Goal: Communication & Community: Answer question/provide support

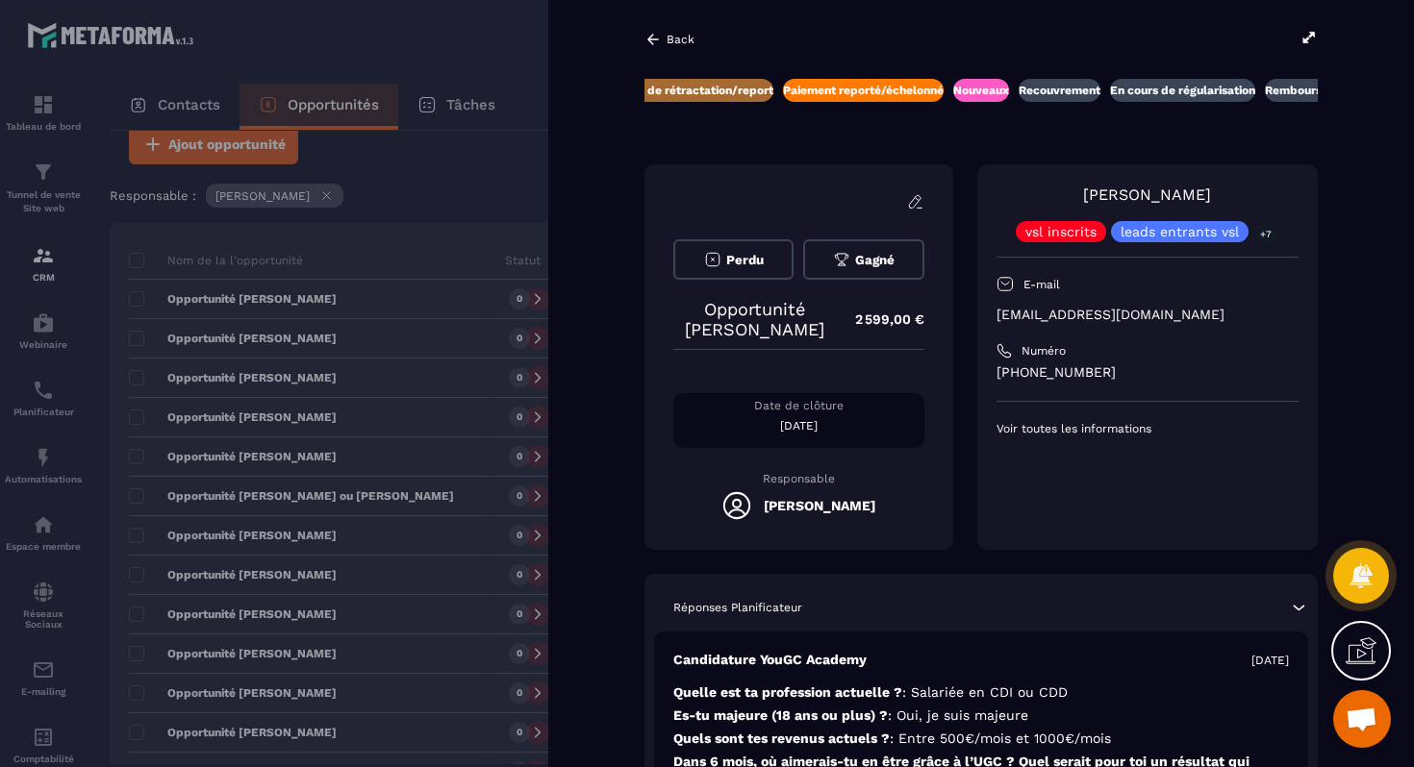
scroll to position [0, 352]
click at [1051, 311] on p "[EMAIL_ADDRESS][DOMAIN_NAME]" at bounding box center [1147, 315] width 302 height 18
copy div "[EMAIL_ADDRESS][DOMAIN_NAME]"
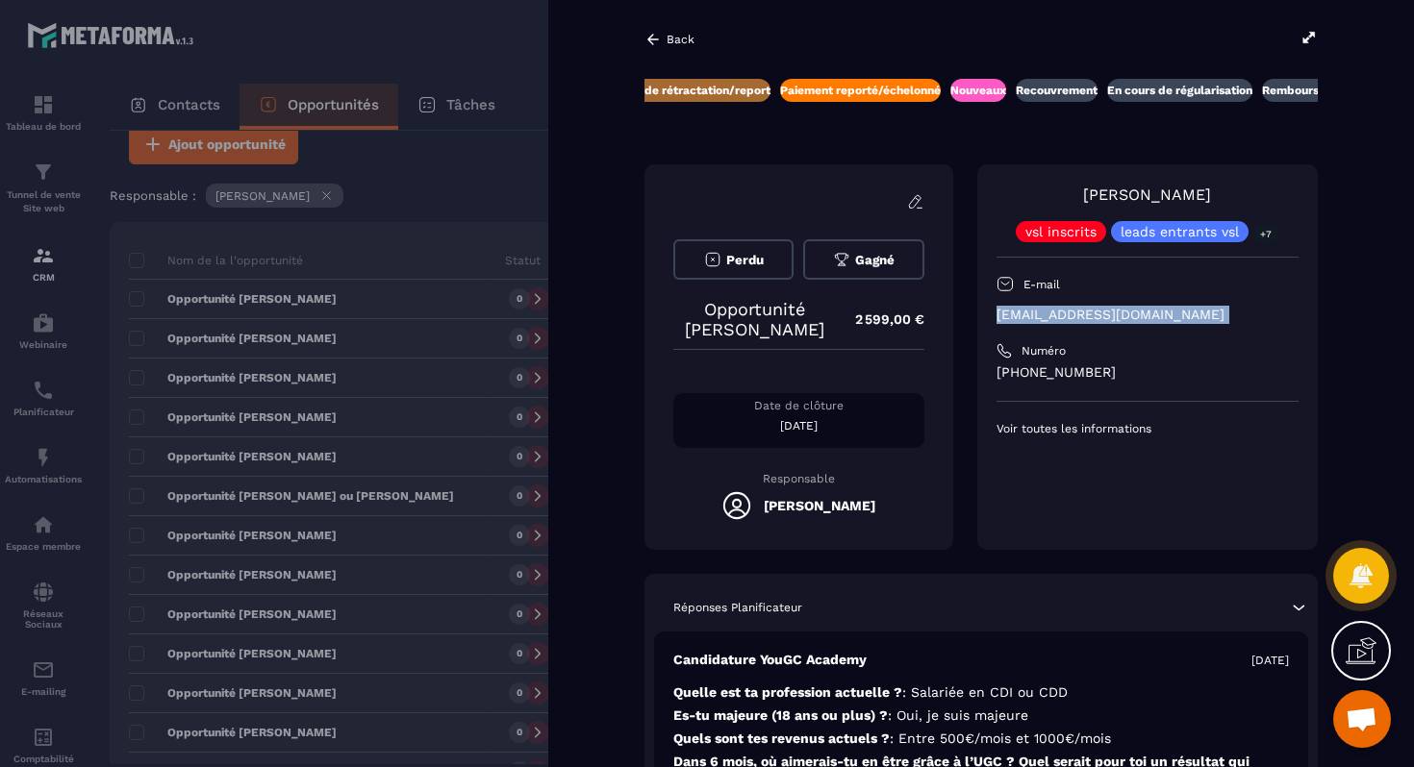
copy div "[EMAIL_ADDRESS][DOMAIN_NAME]"
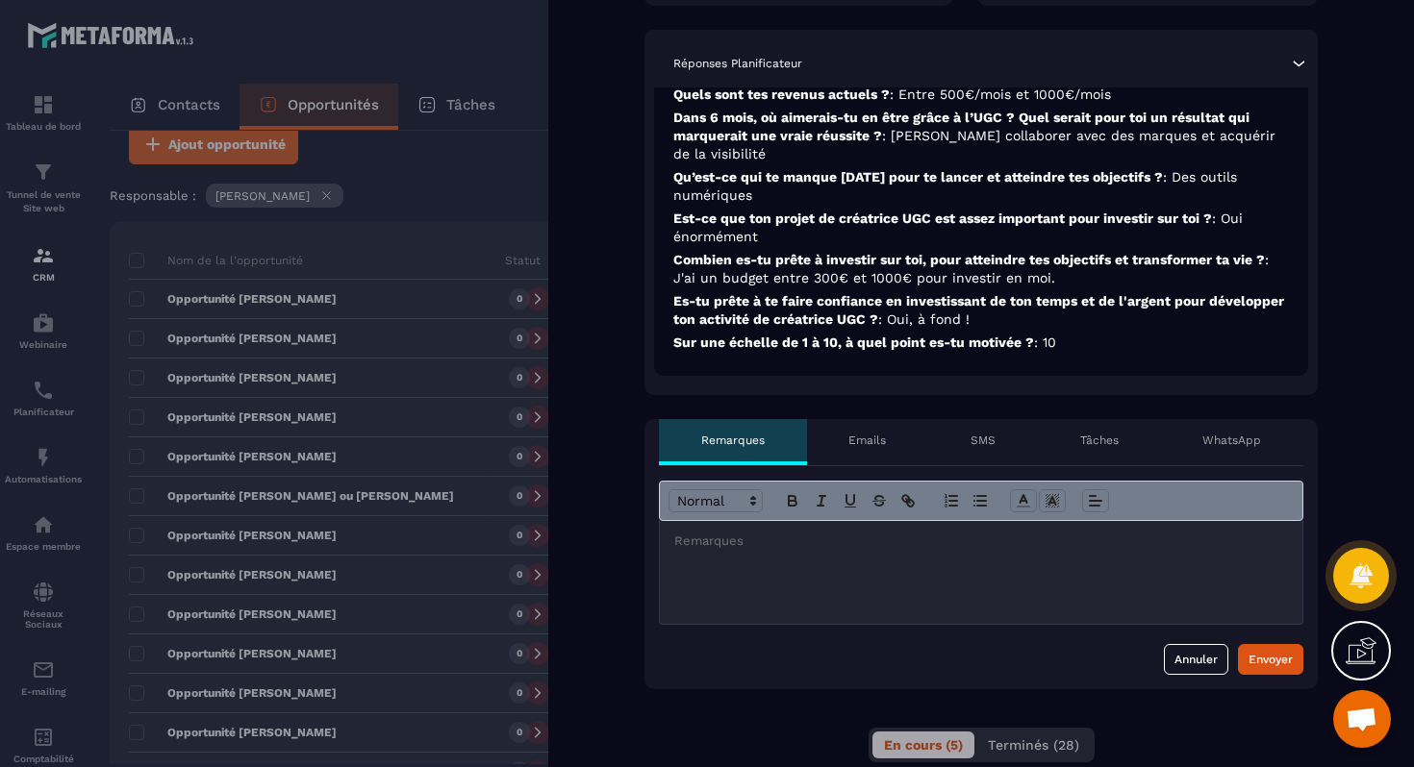
scroll to position [626, 0]
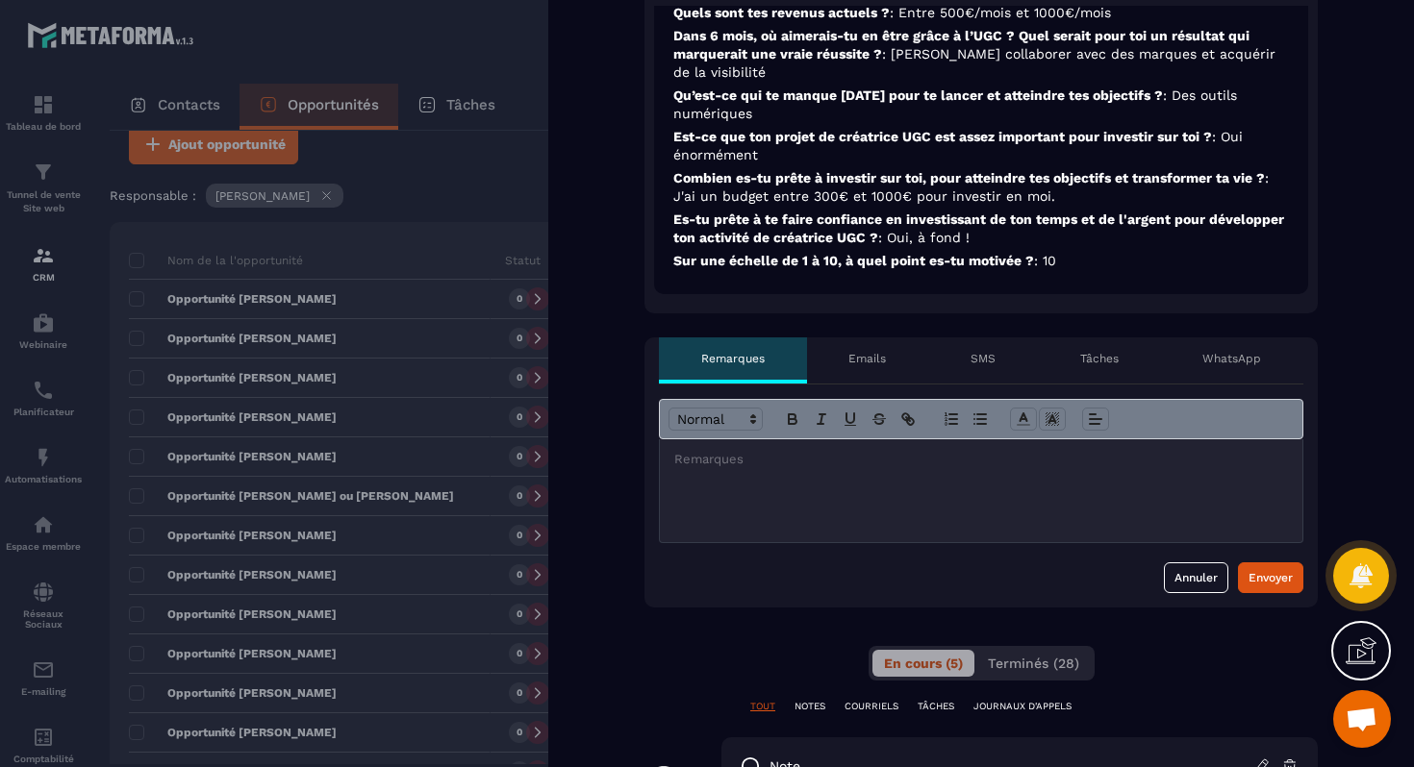
click at [932, 520] on div at bounding box center [981, 490] width 642 height 103
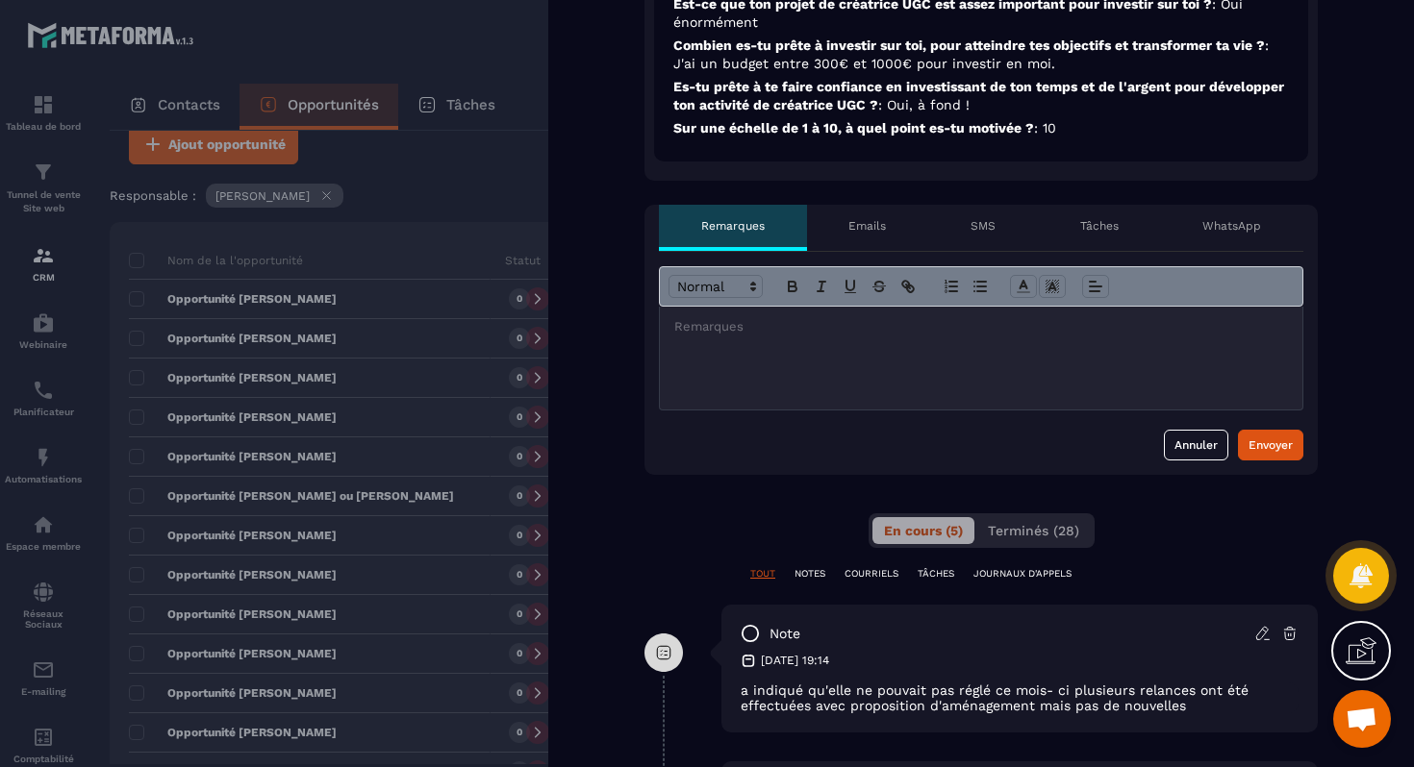
scroll to position [779, 0]
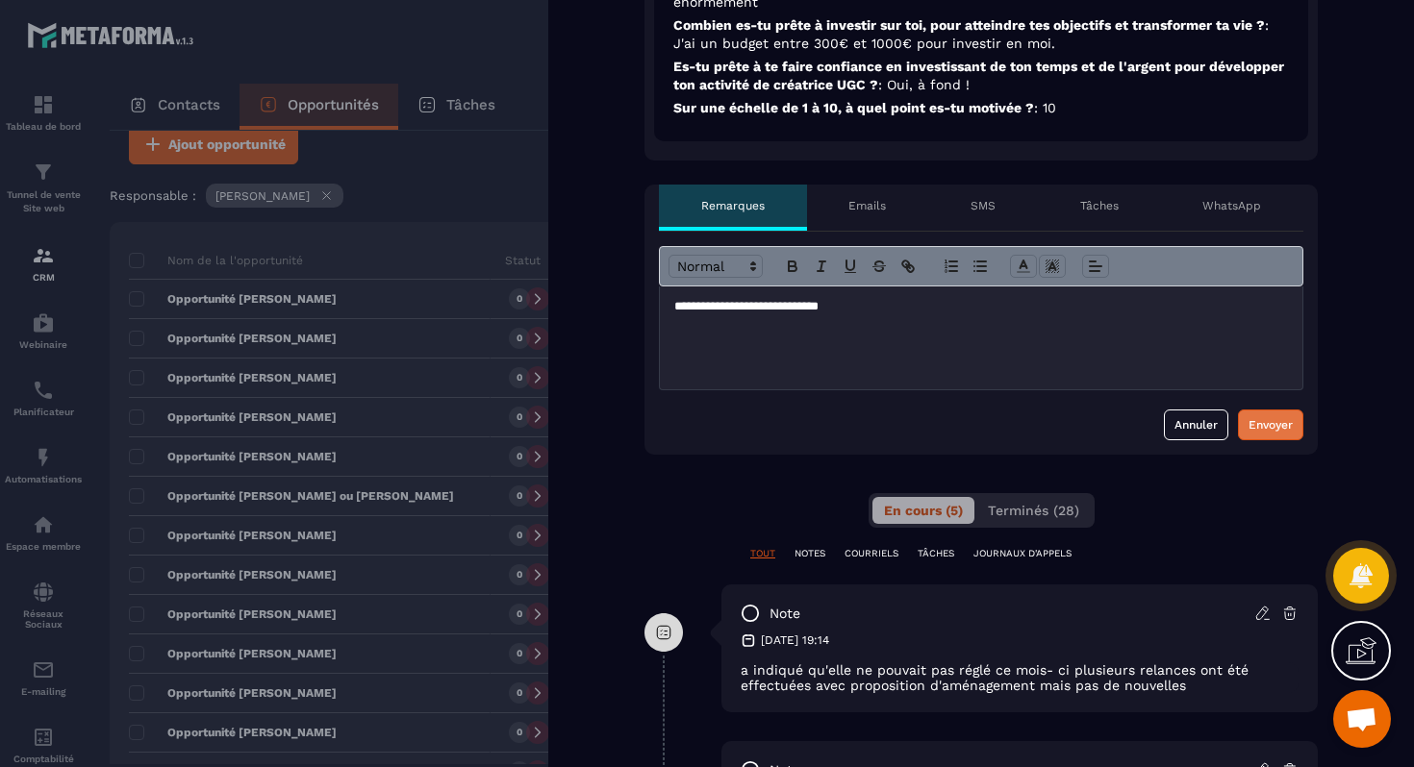
click at [1270, 415] on div "Envoyer" at bounding box center [1270, 424] width 44 height 19
